Goal: Task Accomplishment & Management: Complete application form

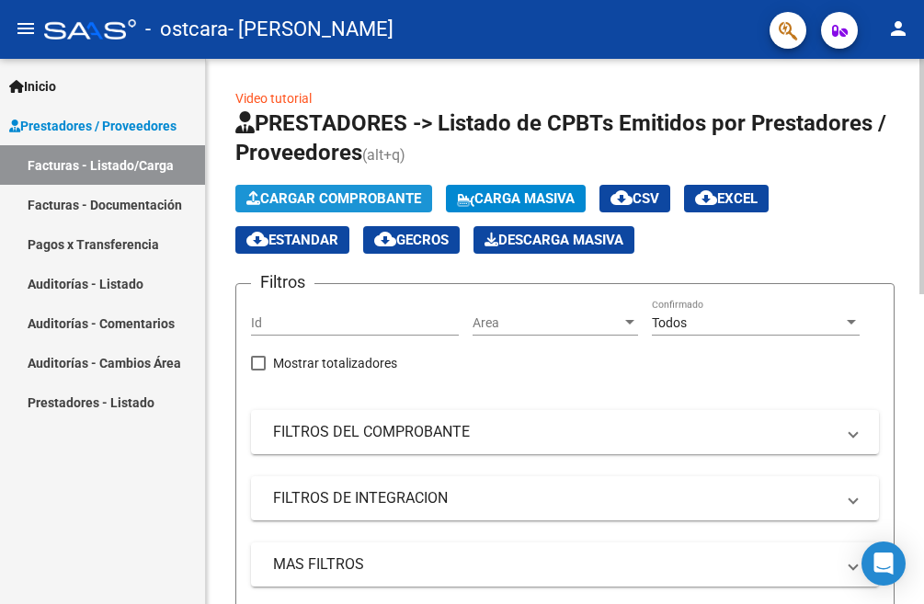
drag, startPoint x: 391, startPoint y: 205, endPoint x: 382, endPoint y: 209, distance: 9.9
click at [382, 209] on button "Cargar Comprobante" at bounding box center [333, 199] width 197 height 28
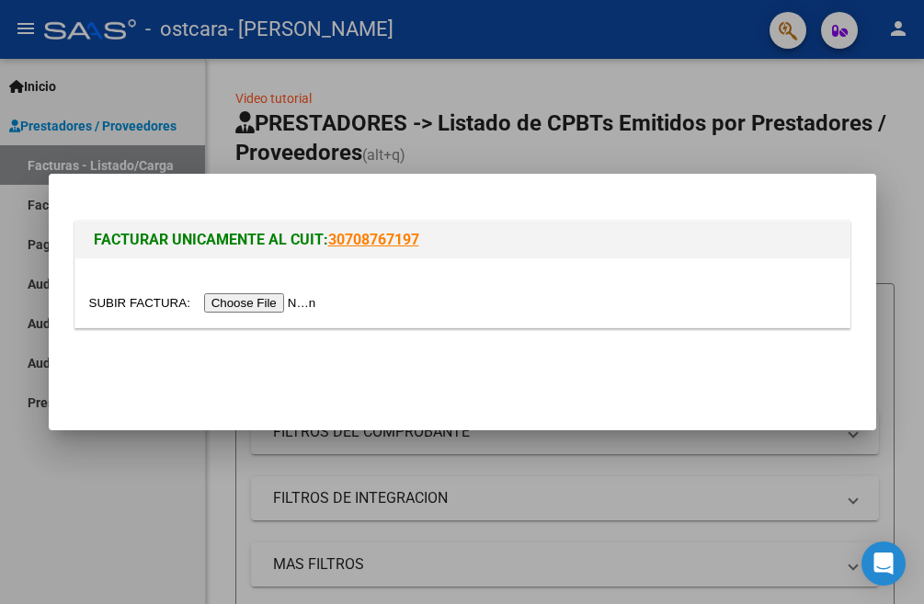
click at [271, 302] on input "file" at bounding box center [205, 302] width 233 height 19
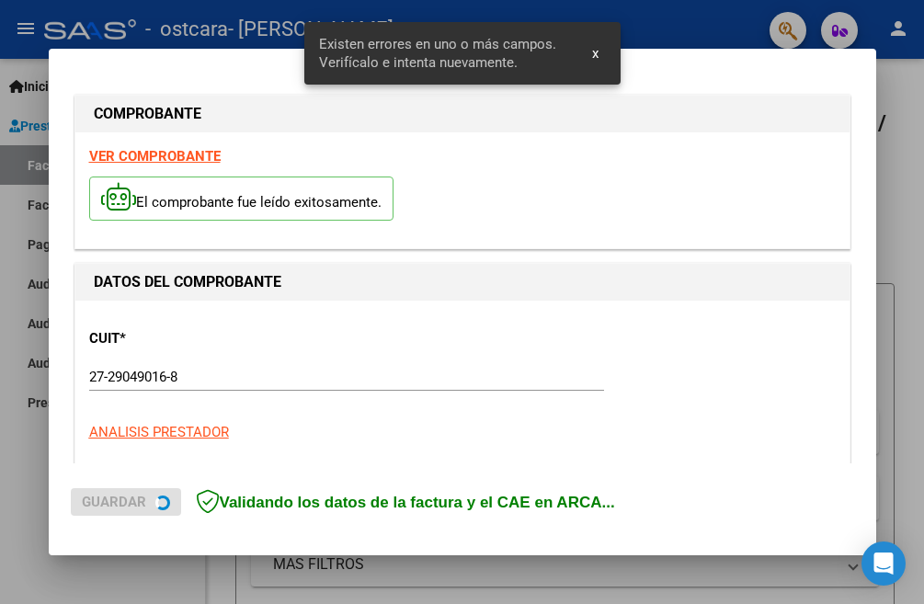
scroll to position [444, 0]
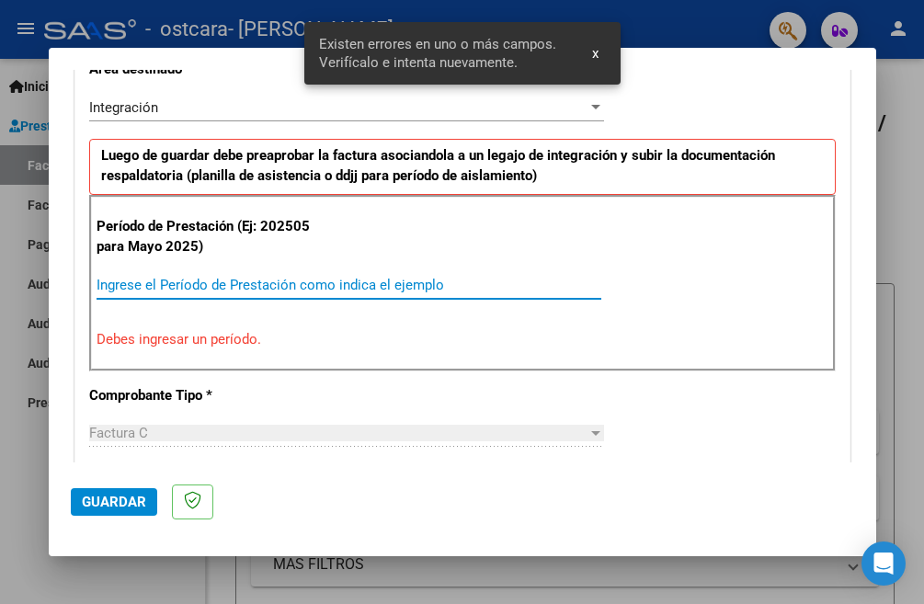
click at [234, 290] on input "Ingrese el Período de Prestación como indica el ejemplo" at bounding box center [349, 285] width 505 height 17
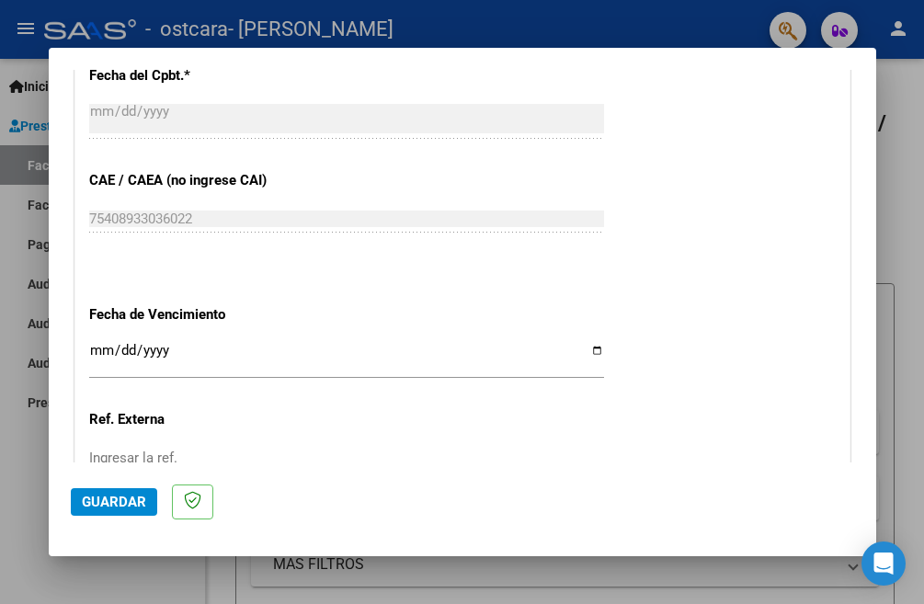
scroll to position [1180, 0]
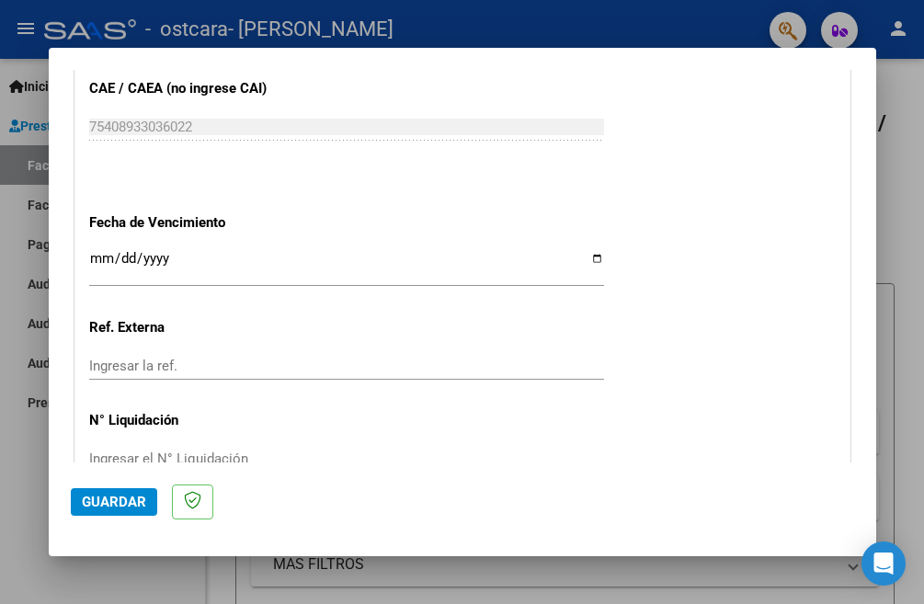
type input "202509"
click at [95, 256] on input "Ingresar la fecha" at bounding box center [346, 265] width 515 height 29
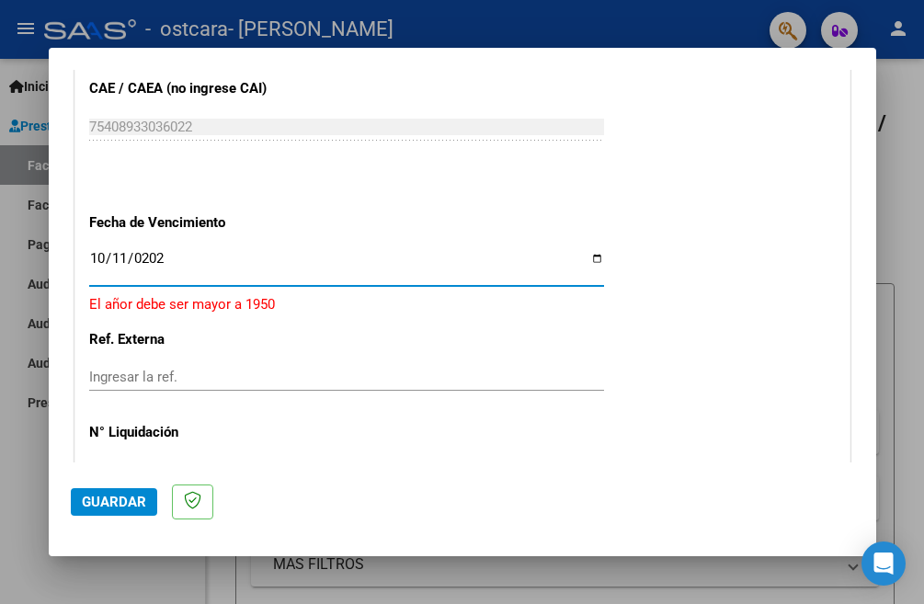
type input "[DATE]"
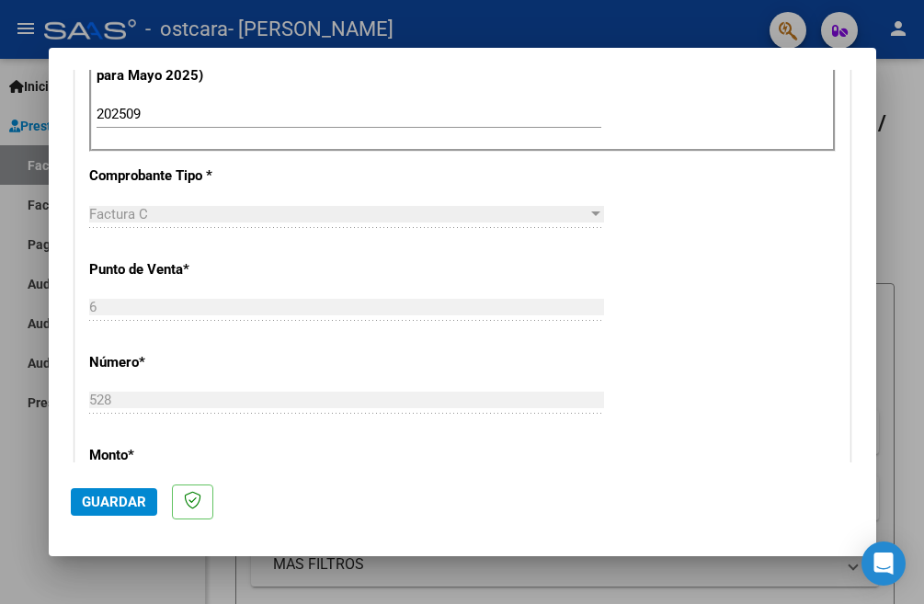
scroll to position [247, 0]
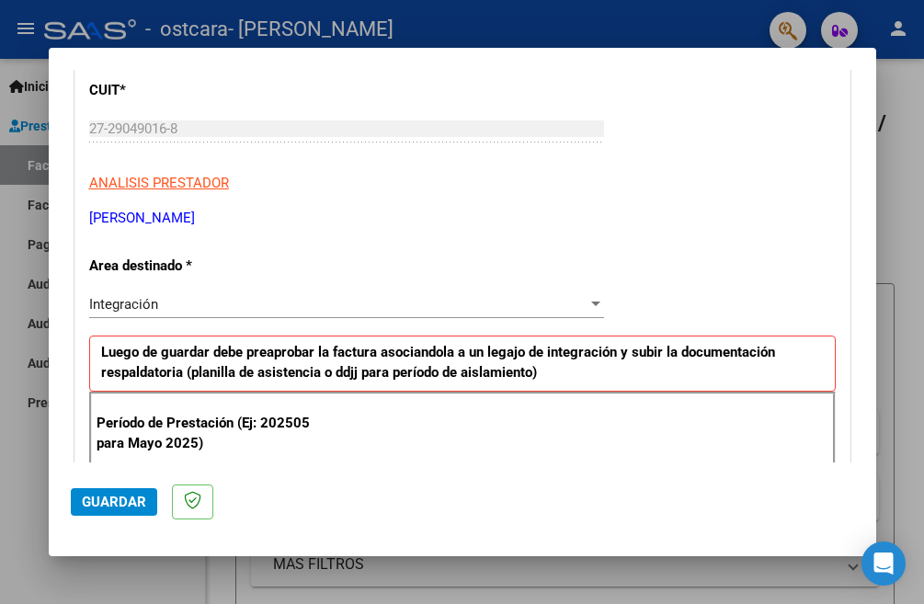
click at [130, 501] on span "Guardar" at bounding box center [114, 502] width 64 height 17
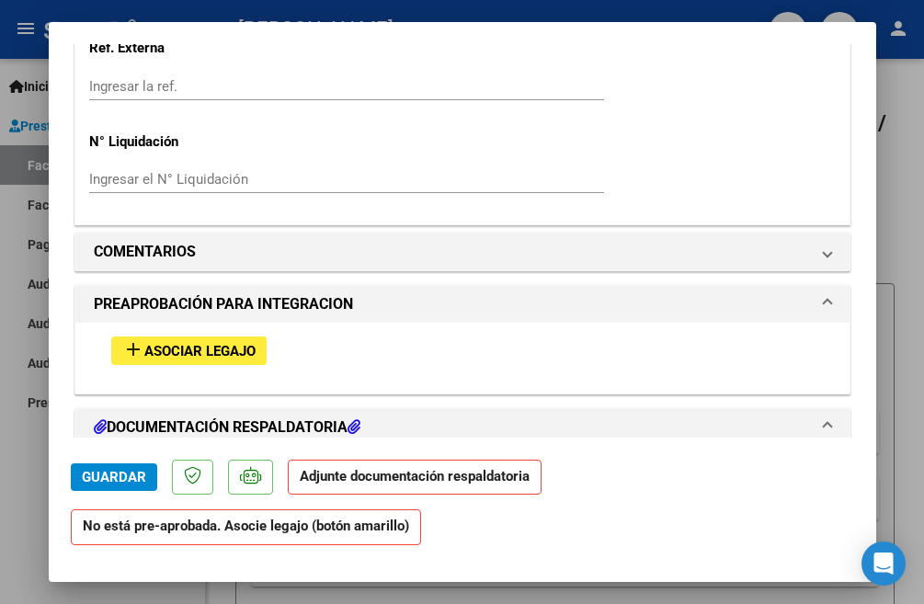
scroll to position [1492, 0]
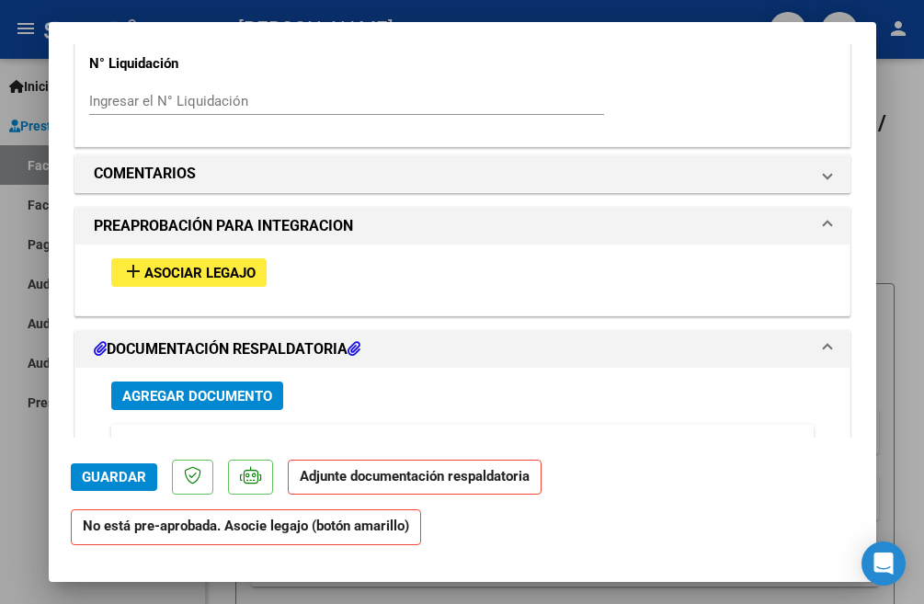
click at [246, 265] on span "Asociar Legajo" at bounding box center [199, 273] width 111 height 17
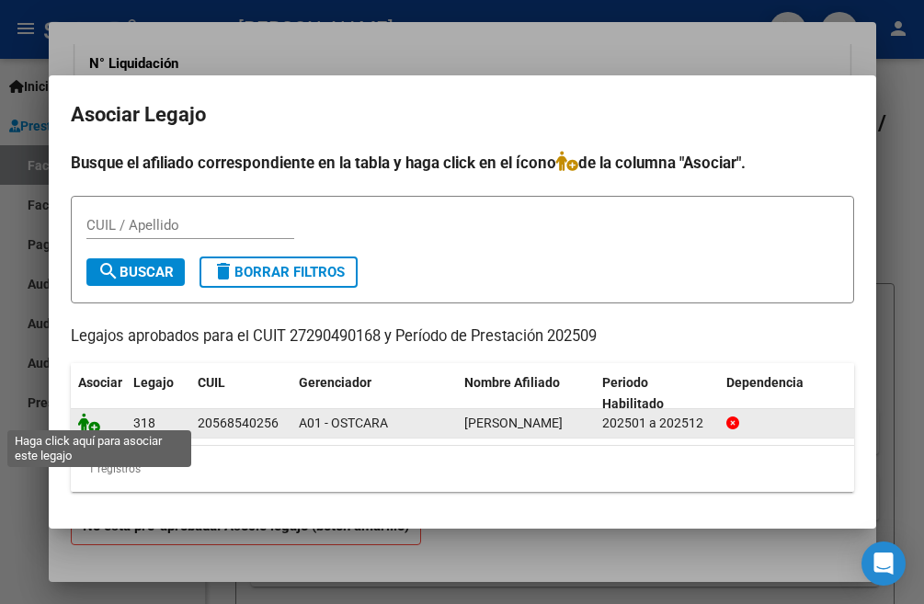
click at [93, 417] on icon at bounding box center [89, 423] width 22 height 20
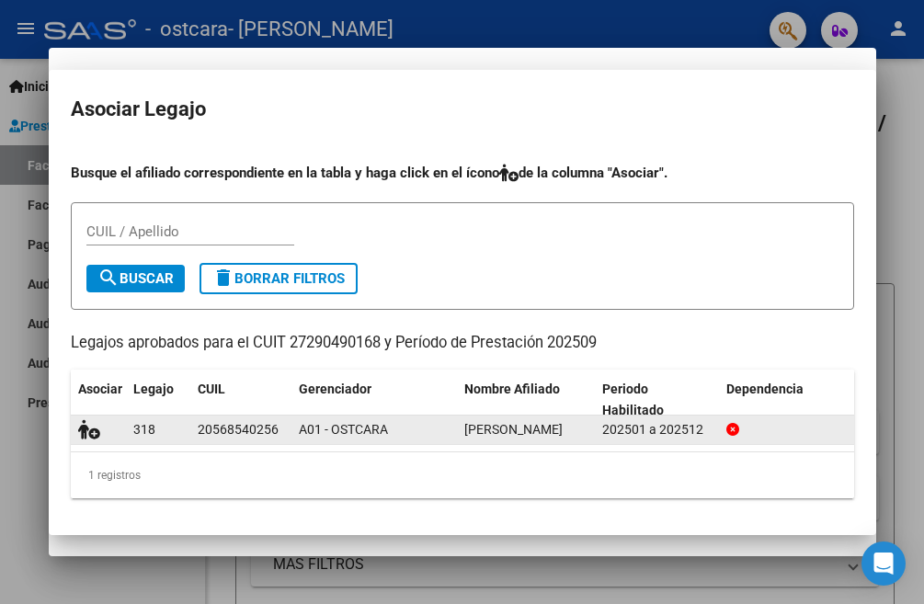
scroll to position [1540, 0]
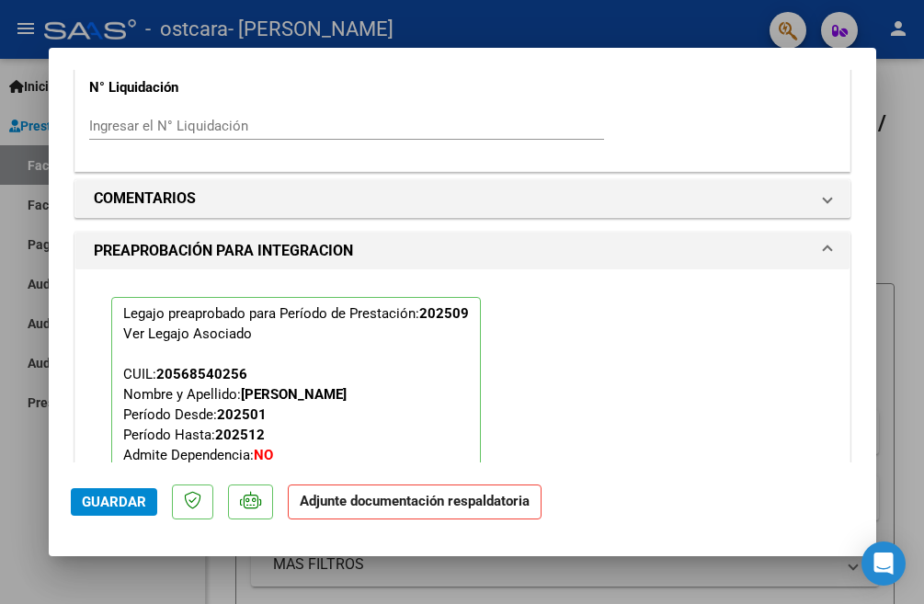
click at [384, 511] on p "Adjunte documentación respaldatoria" at bounding box center [415, 503] width 254 height 36
click at [382, 502] on strong "Adjunte documentación respaldatoria" at bounding box center [415, 501] width 230 height 17
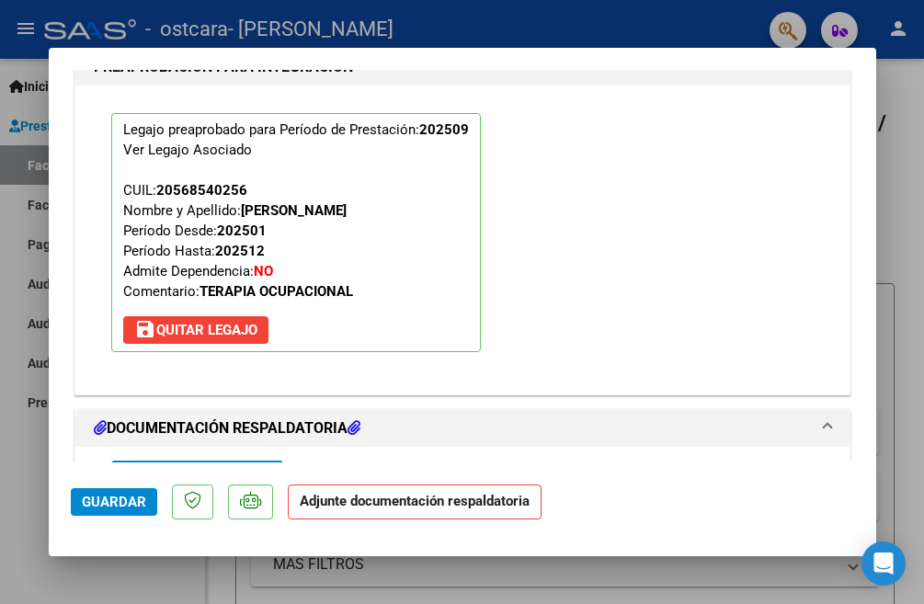
scroll to position [1816, 0]
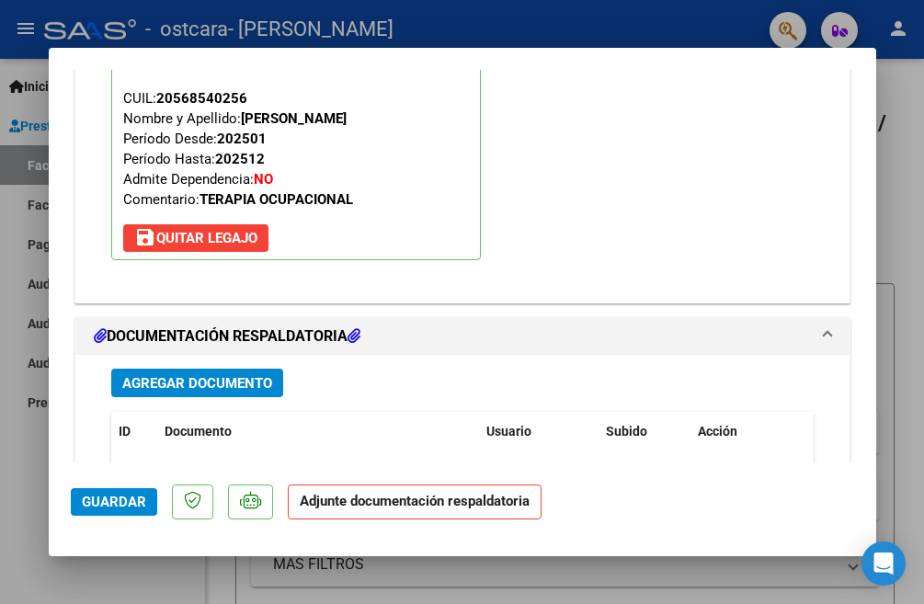
click at [246, 375] on span "Agregar Documento" at bounding box center [197, 383] width 150 height 17
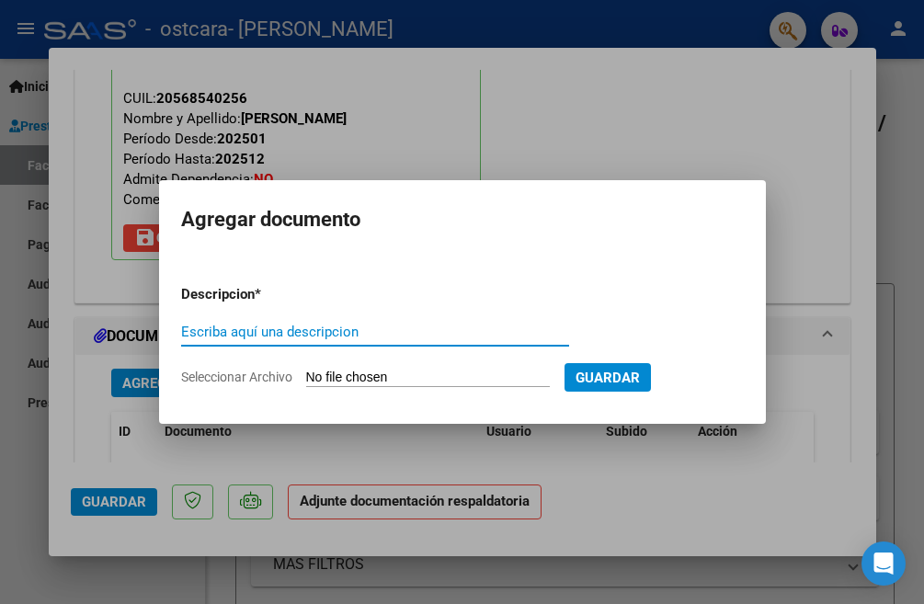
click at [290, 336] on input "Escriba aquí una descripcion" at bounding box center [375, 332] width 388 height 17
type input "Z"
type input "ASISTENCIA"
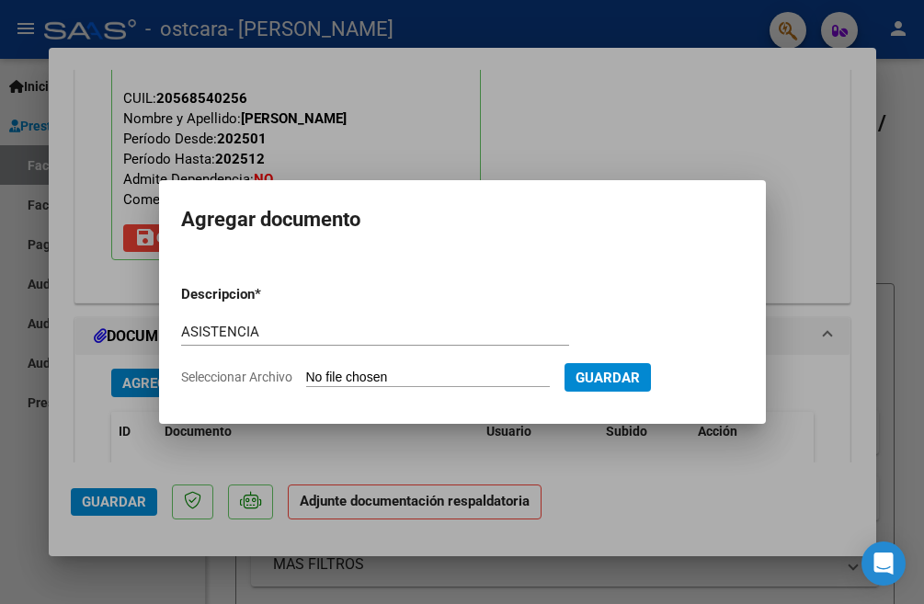
click at [405, 381] on input "Seleccionar Archivo" at bounding box center [428, 378] width 244 height 17
type input "C:\fakepath\Asist TO [DATE] - [PERSON_NAME].pdf"
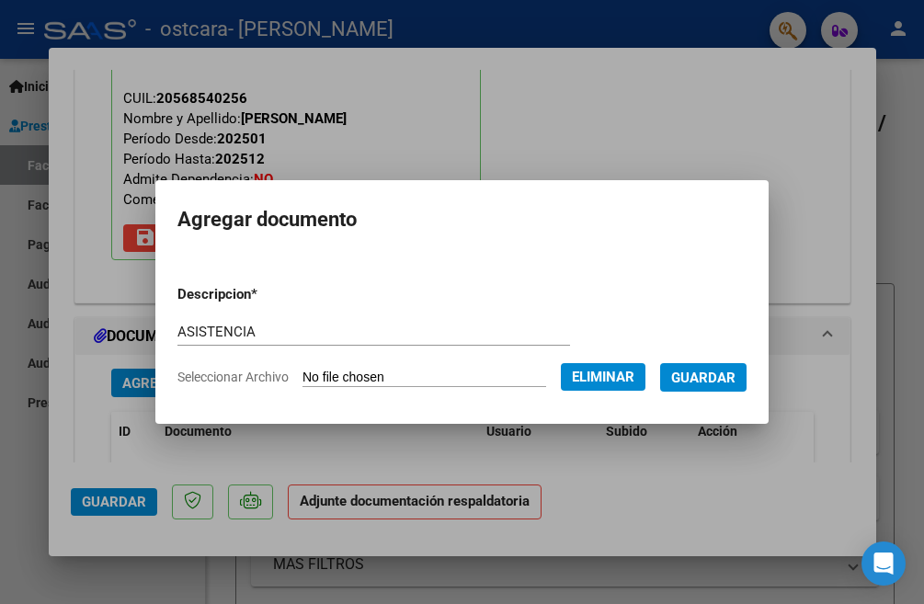
click at [702, 382] on span "Guardar" at bounding box center [703, 378] width 64 height 17
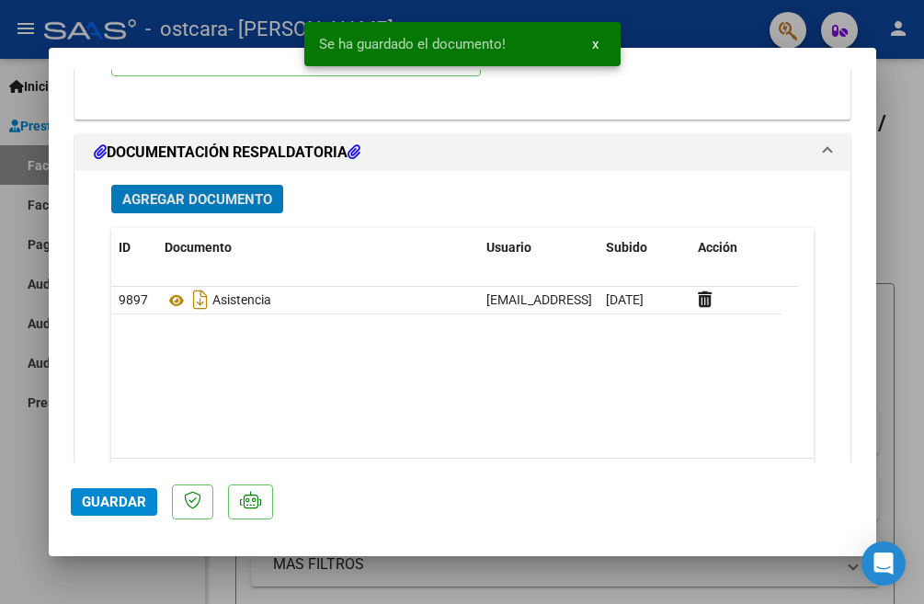
scroll to position [2076, 0]
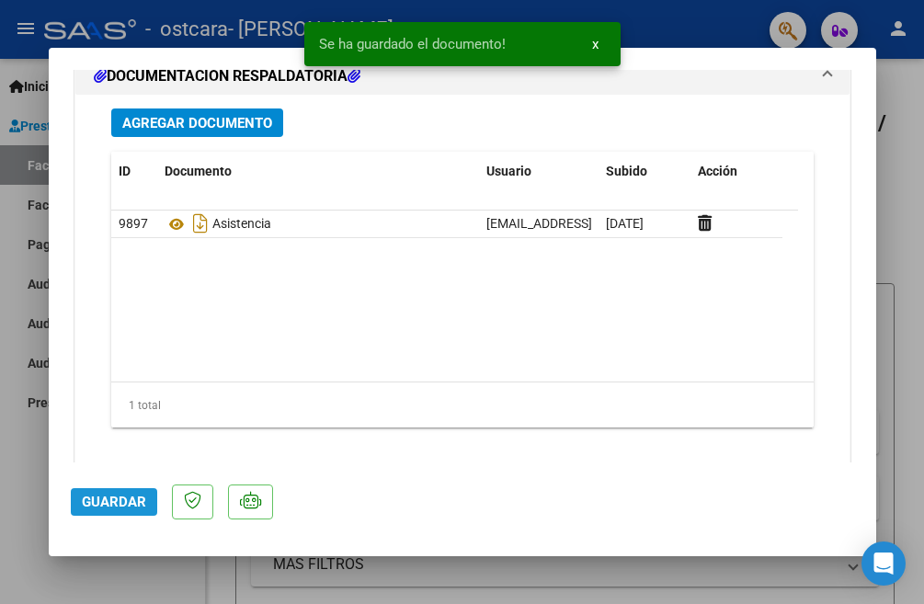
click at [110, 500] on span "Guardar" at bounding box center [114, 502] width 64 height 17
click at [592, 48] on span "x" at bounding box center [595, 44] width 6 height 17
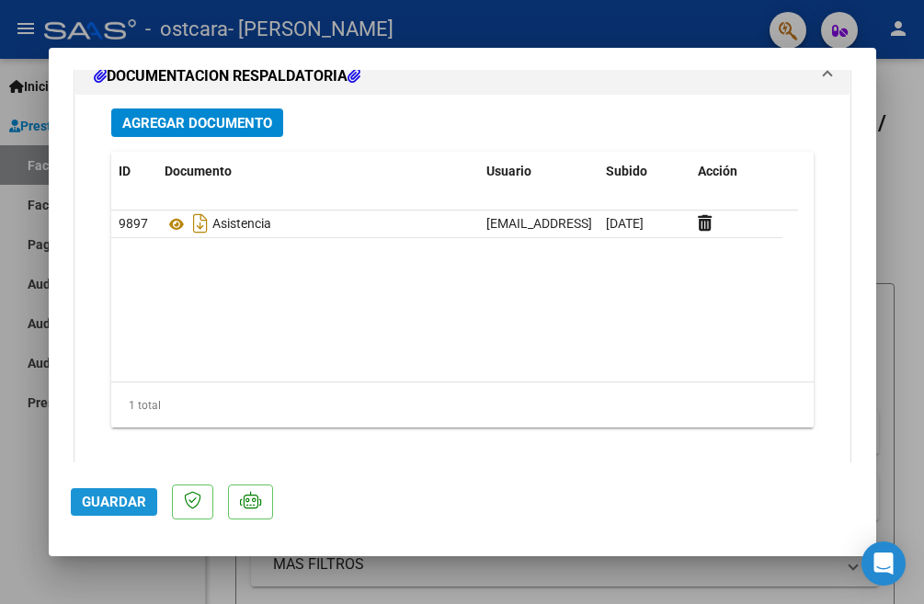
click at [104, 508] on span "Guardar" at bounding box center [114, 502] width 64 height 17
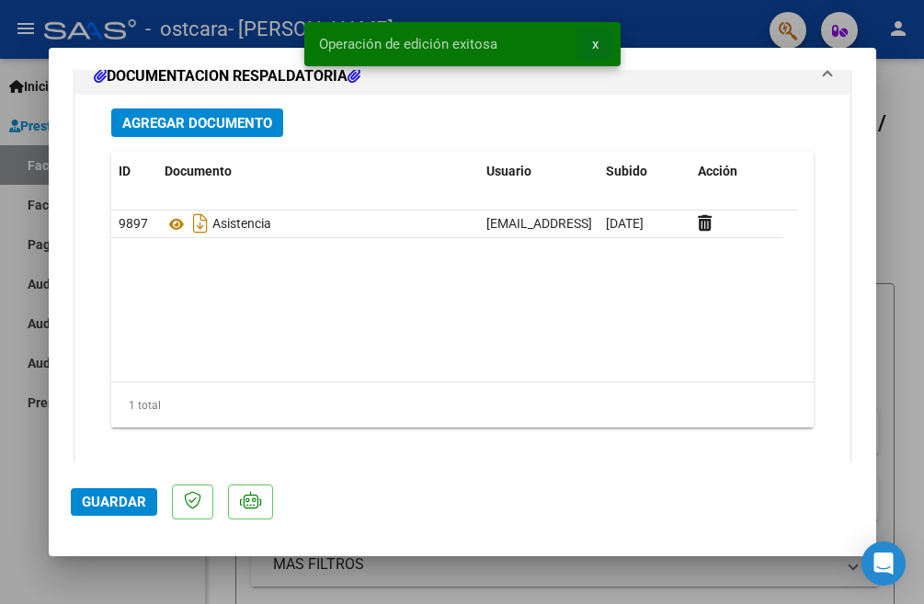
click at [596, 43] on span "x" at bounding box center [595, 44] width 6 height 17
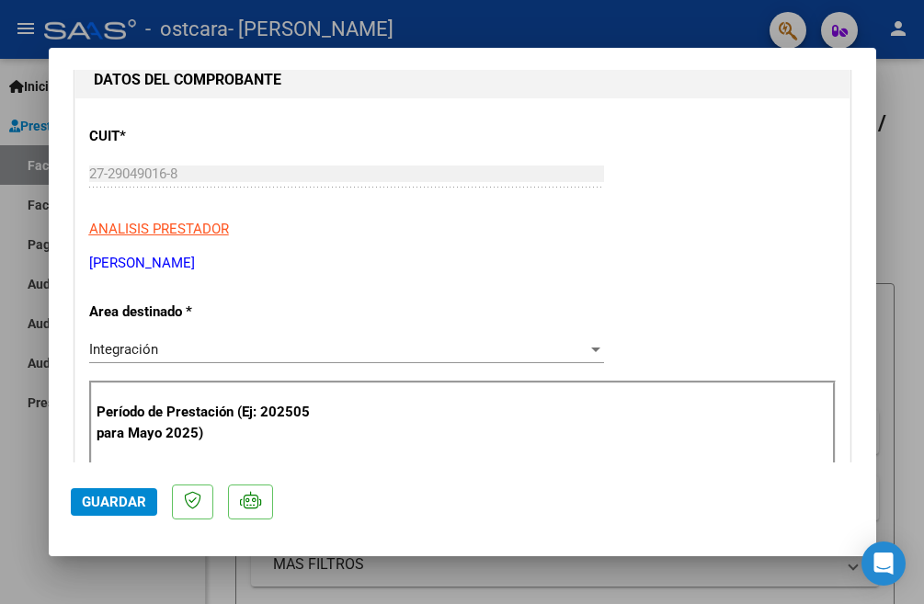
scroll to position [145, 0]
